Goal: Navigation & Orientation: Understand site structure

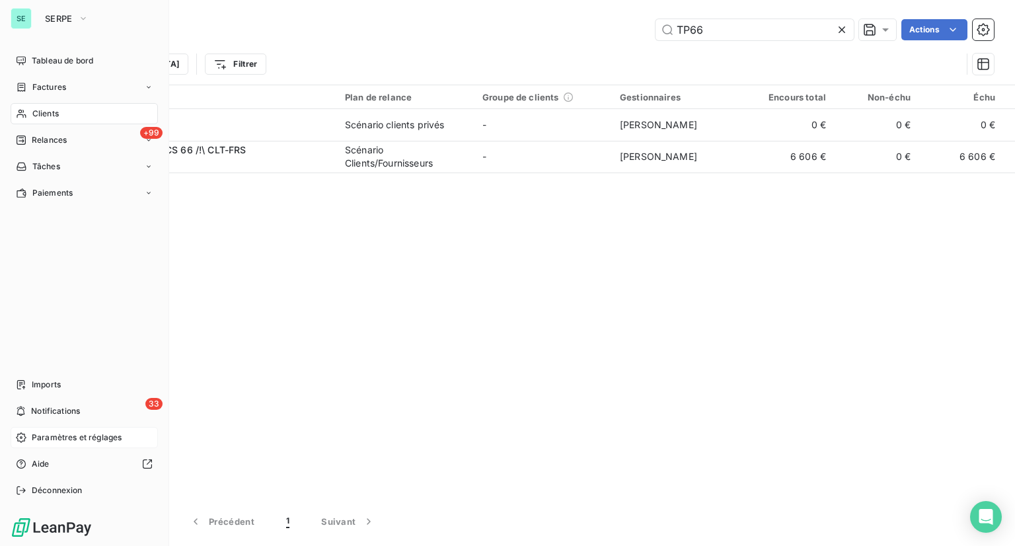
click at [56, 440] on span "Paramètres et réglages" at bounding box center [77, 437] width 90 height 12
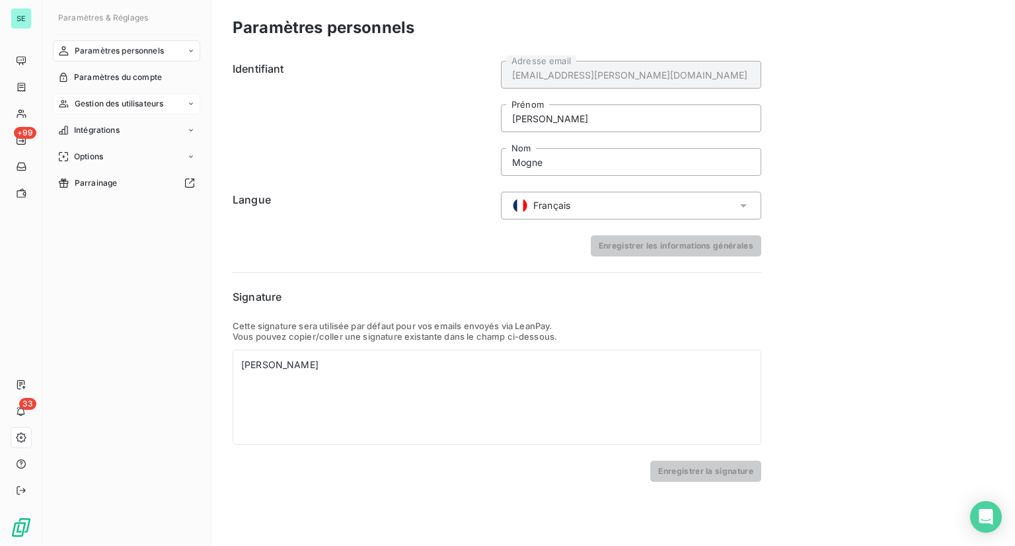
click at [127, 110] on div "Gestion des utilisateurs" at bounding box center [126, 103] width 147 height 21
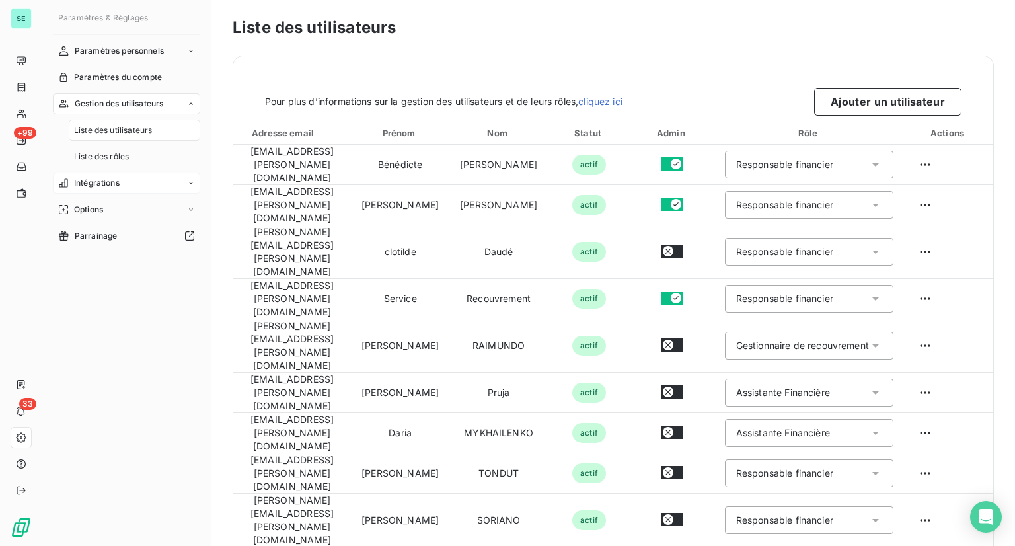
click at [112, 183] on span "Intégrations" at bounding box center [97, 183] width 46 height 12
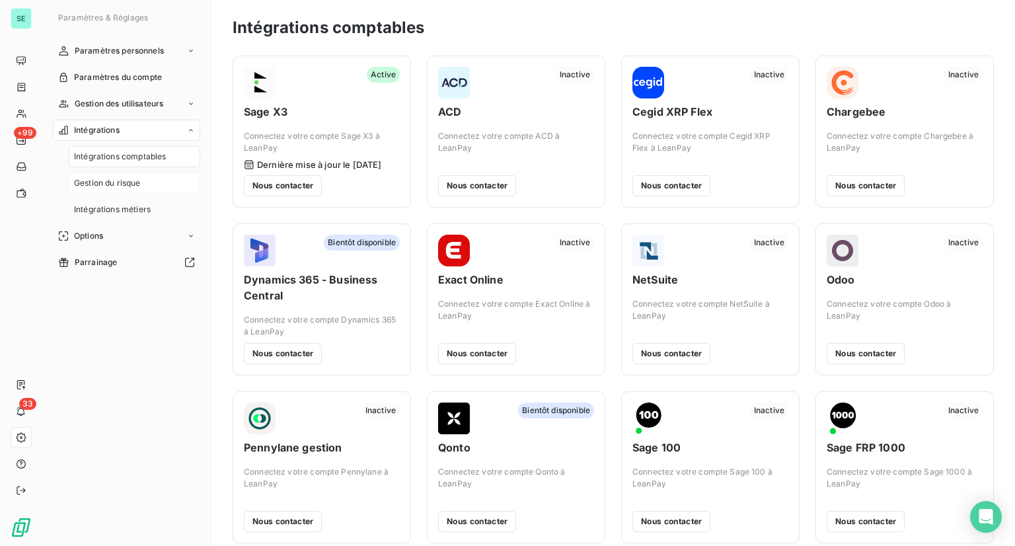
click at [119, 184] on span "Gestion du risque" at bounding box center [107, 183] width 67 height 12
